Goal: Complete application form

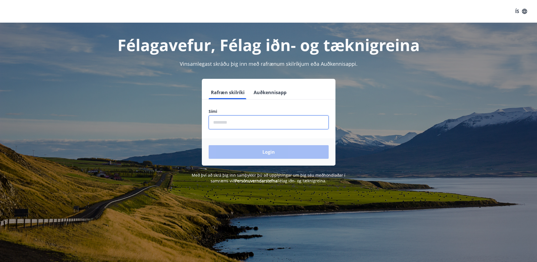
click at [224, 127] on input "phone" at bounding box center [269, 122] width 120 height 14
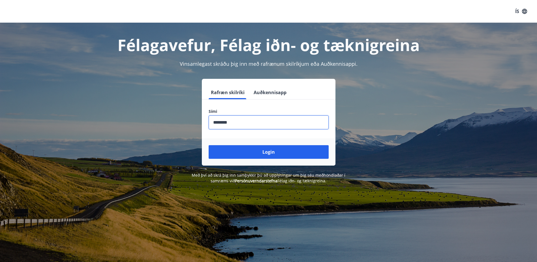
type input "********"
click at [209, 145] on button "Login" at bounding box center [269, 152] width 120 height 14
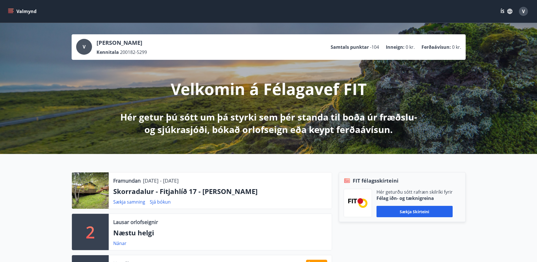
click at [14, 10] on button "Valmynd" at bounding box center [23, 11] width 32 height 10
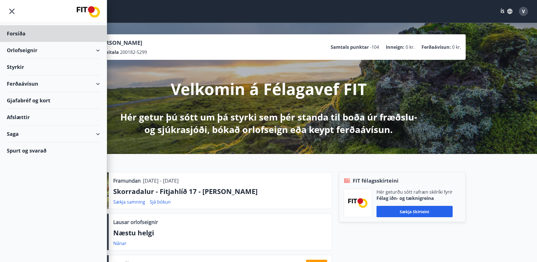
click at [24, 65] on div "Styrkir" at bounding box center [53, 67] width 93 height 17
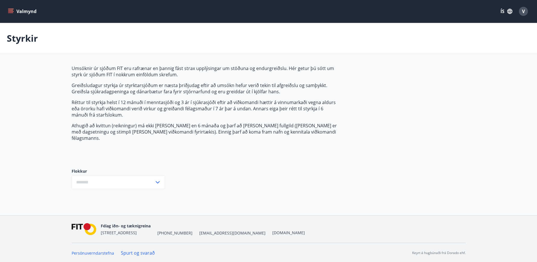
type input "***"
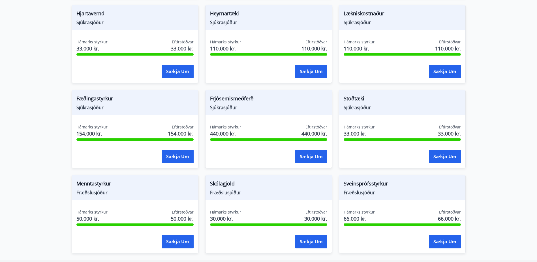
scroll to position [346, 0]
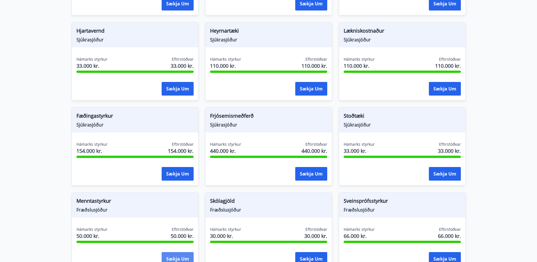
click at [186, 252] on button "Sækja um" at bounding box center [178, 259] width 32 height 14
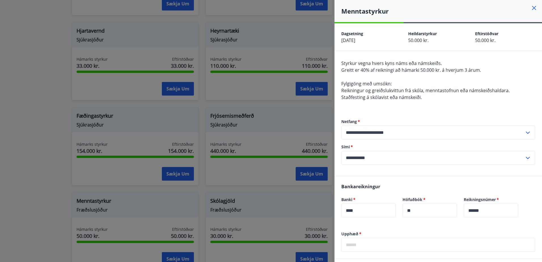
click at [532, 8] on icon at bounding box center [534, 8] width 4 height 4
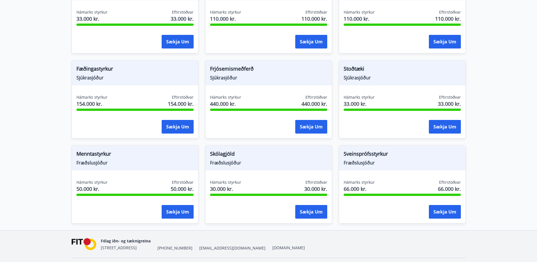
scroll to position [402, 0]
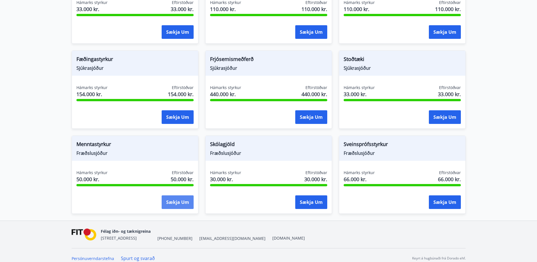
click at [189, 195] on button "Sækja um" at bounding box center [178, 202] width 32 height 14
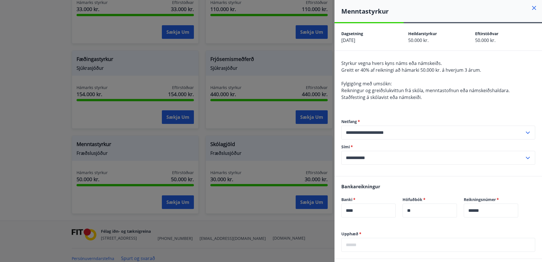
click at [530, 6] on icon at bounding box center [533, 8] width 7 height 7
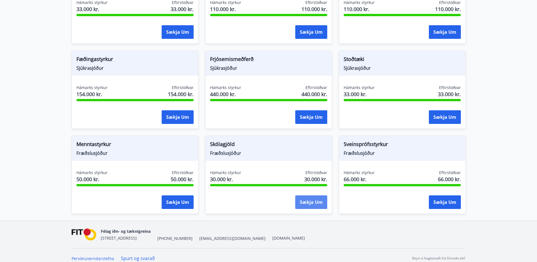
click at [310, 195] on button "Sækja um" at bounding box center [311, 202] width 32 height 14
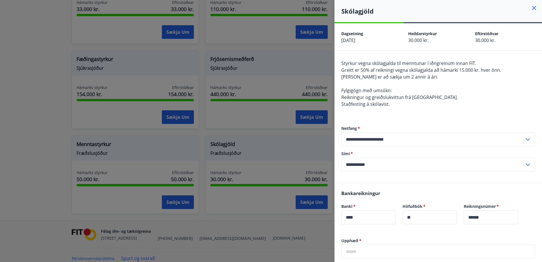
click at [531, 7] on icon at bounding box center [533, 8] width 7 height 7
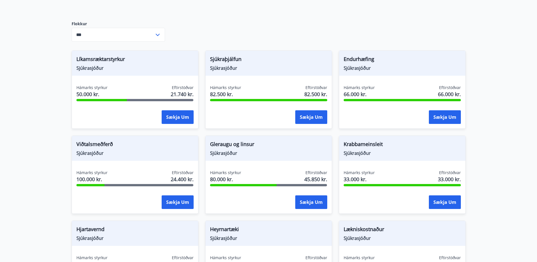
scroll to position [0, 0]
